Goal: Information Seeking & Learning: Understand process/instructions

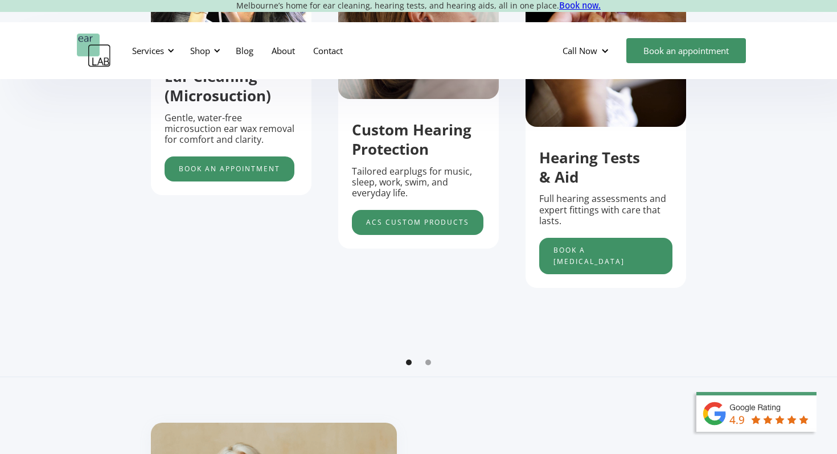
scroll to position [521, 0]
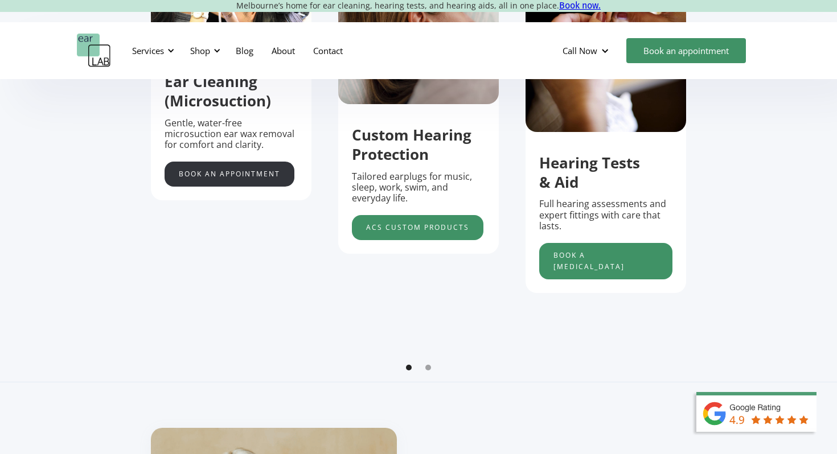
click at [246, 169] on link "Book an appointment" at bounding box center [230, 174] width 130 height 25
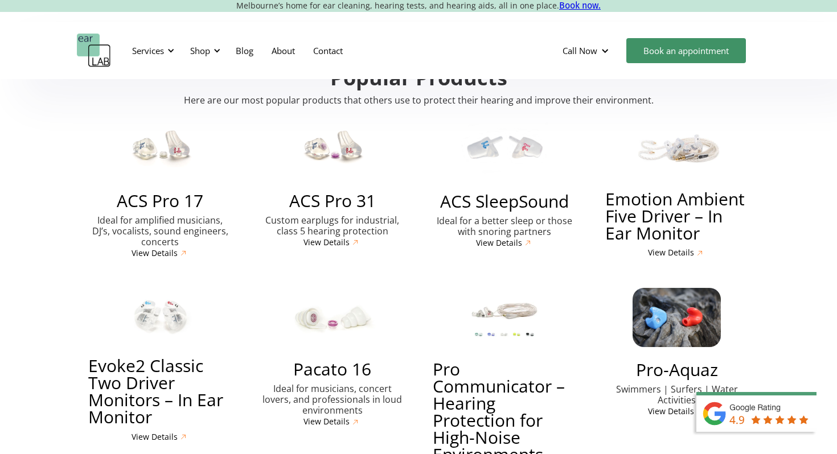
click at [246, 169] on div "ACS Pro 17 Ideal for amplified musicians, DJ’s, vocalists, sound engineers, con…" at bounding box center [418, 310] width 683 height 408
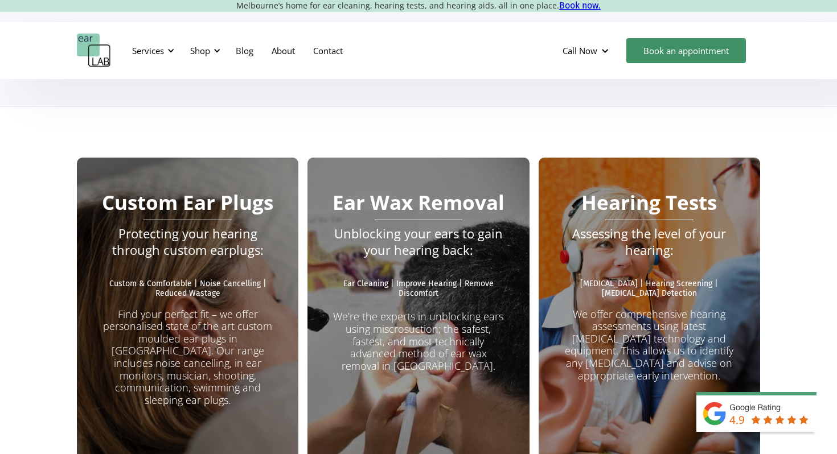
scroll to position [1962, 0]
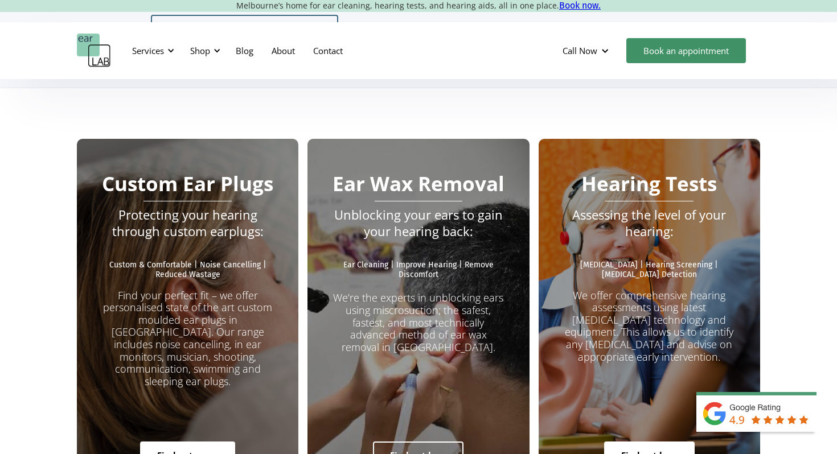
click at [378, 442] on link "Find out how" at bounding box center [418, 455] width 91 height 27
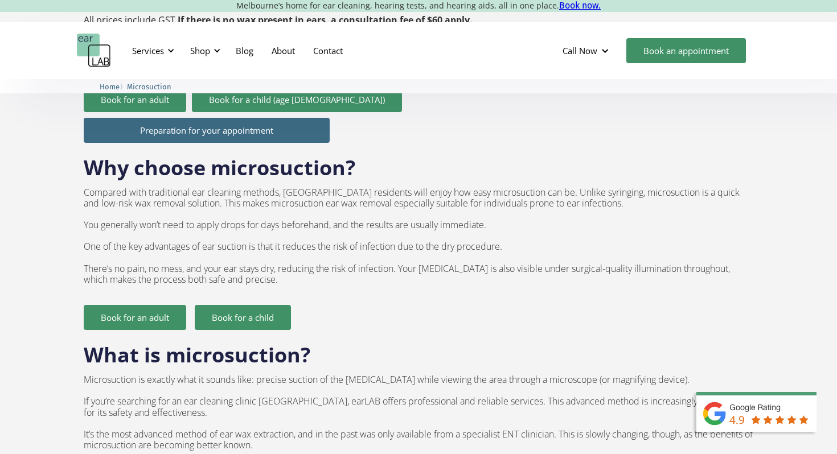
scroll to position [629, 0]
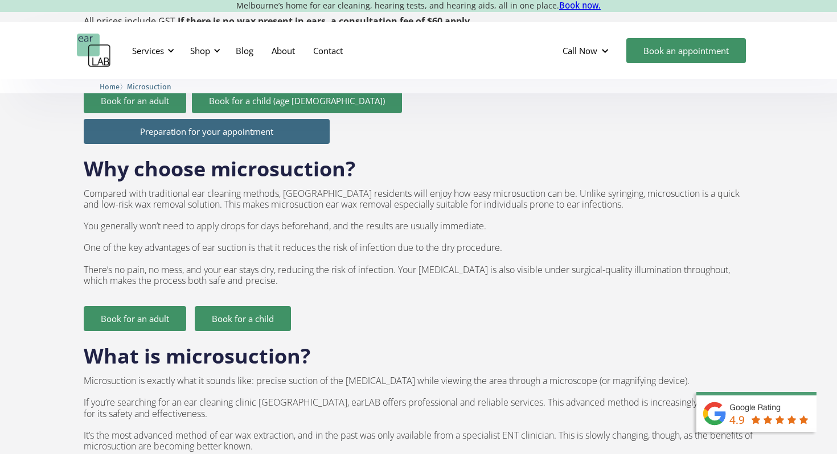
click at [303, 119] on link "Preparation for your appointment" at bounding box center [207, 131] width 246 height 25
